Goal: Task Accomplishment & Management: Manage account settings

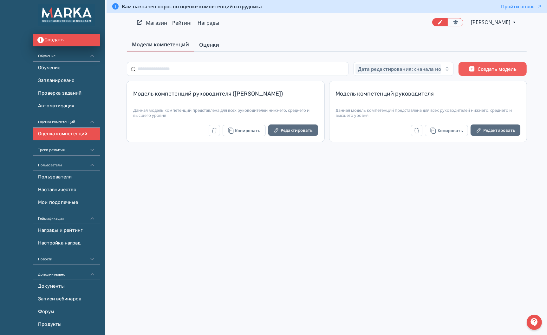
click at [202, 44] on span "Оценки" at bounding box center [209, 45] width 20 height 8
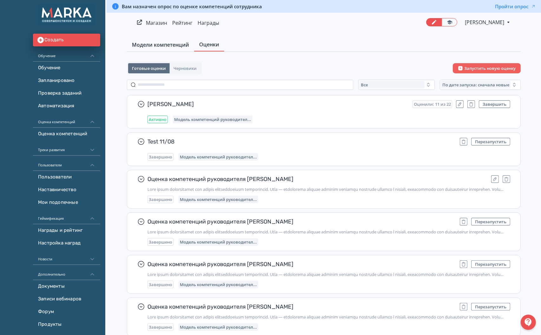
click at [162, 44] on span "Модели компетенций" at bounding box center [160, 45] width 57 height 8
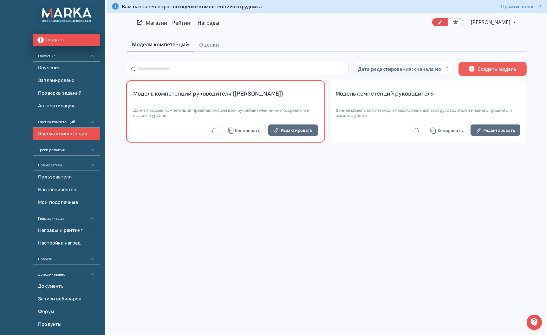
click at [201, 100] on div "Модель компетенций руководителя (Митрофанова Гульчачак)" at bounding box center [225, 97] width 185 height 15
click at [285, 131] on button "Редактировать" at bounding box center [293, 129] width 50 height 11
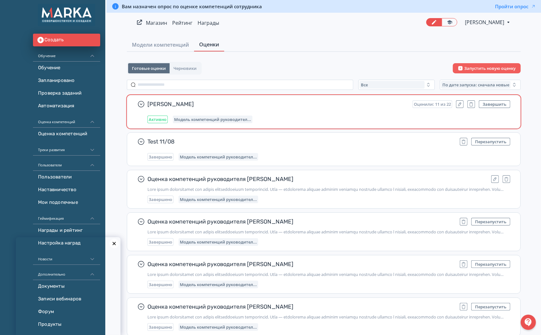
click at [268, 107] on span "[PERSON_NAME]" at bounding box center [278, 104] width 260 height 8
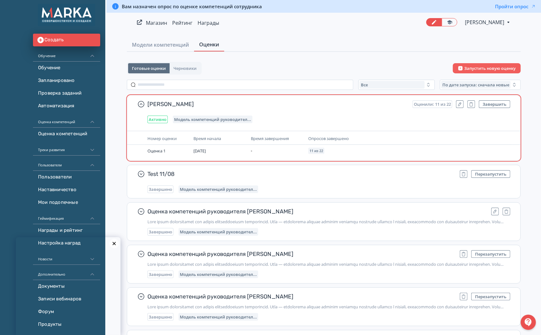
click at [437, 103] on span "Оценили: 11 из 22" at bounding box center [432, 104] width 37 height 5
click at [461, 103] on icon "button" at bounding box center [460, 104] width 3 height 3
